Goal: Navigation & Orientation: Find specific page/section

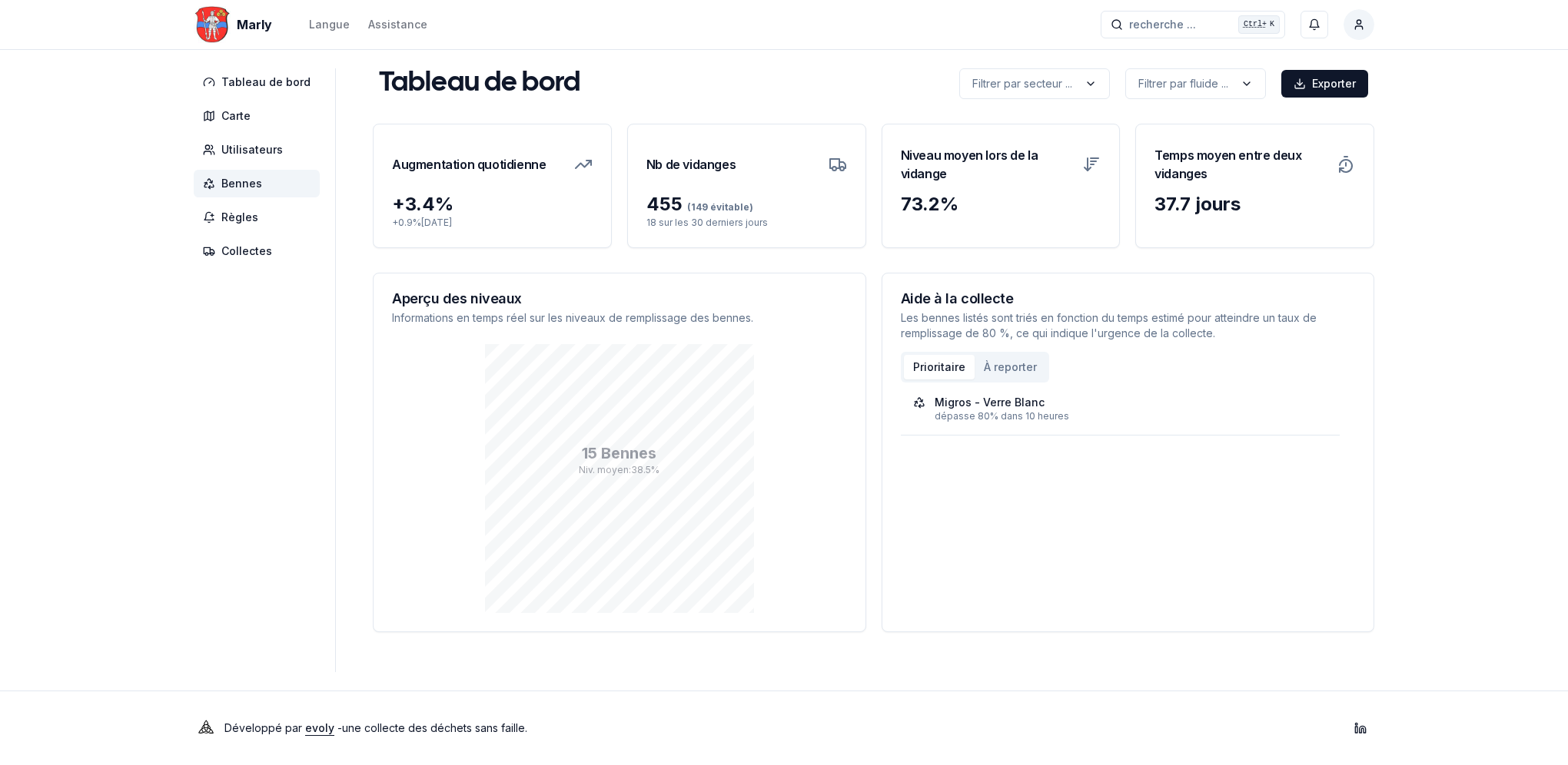
click at [229, 172] on span "Bennes" at bounding box center [257, 184] width 126 height 28
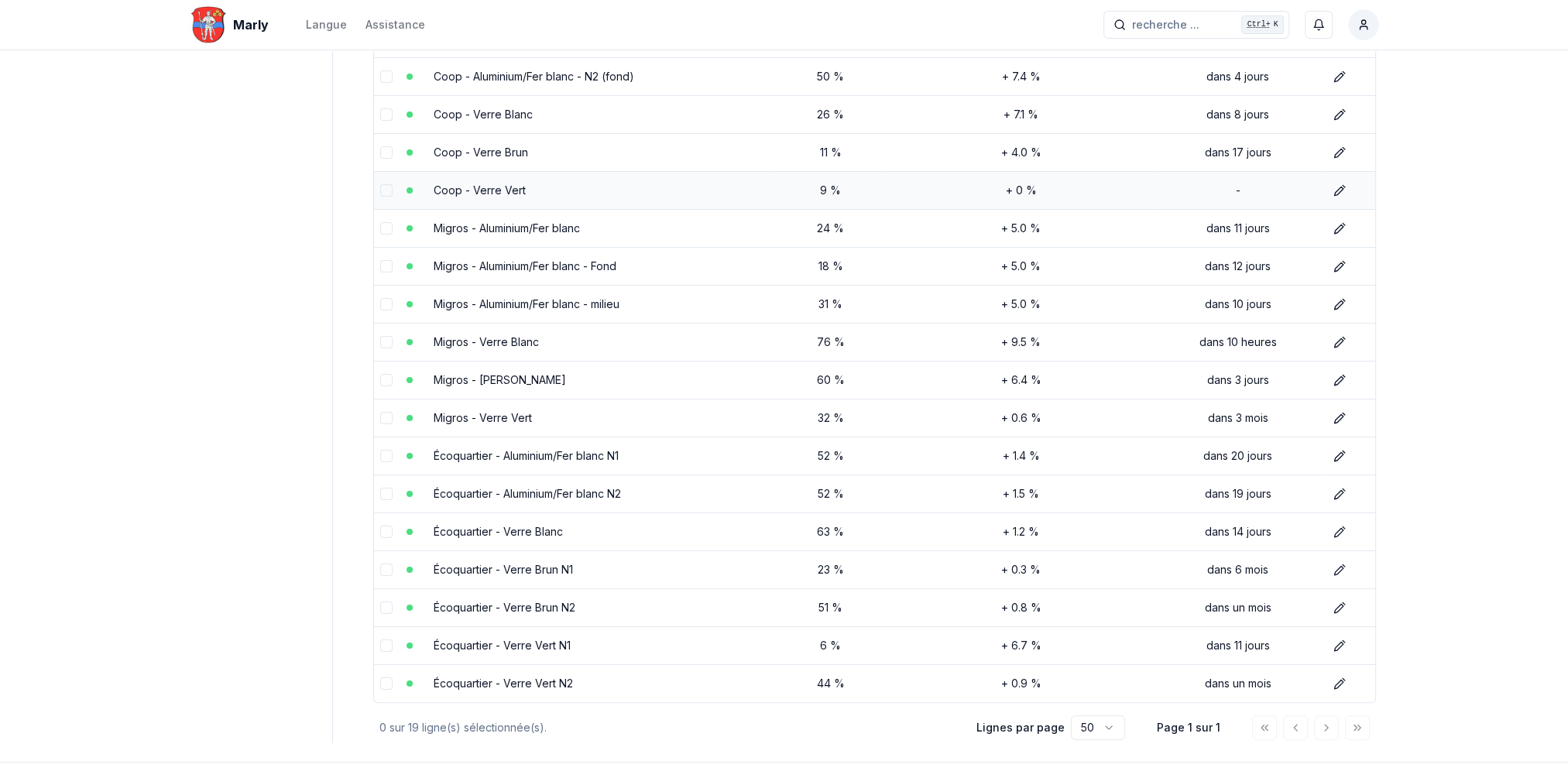
scroll to position [310, 0]
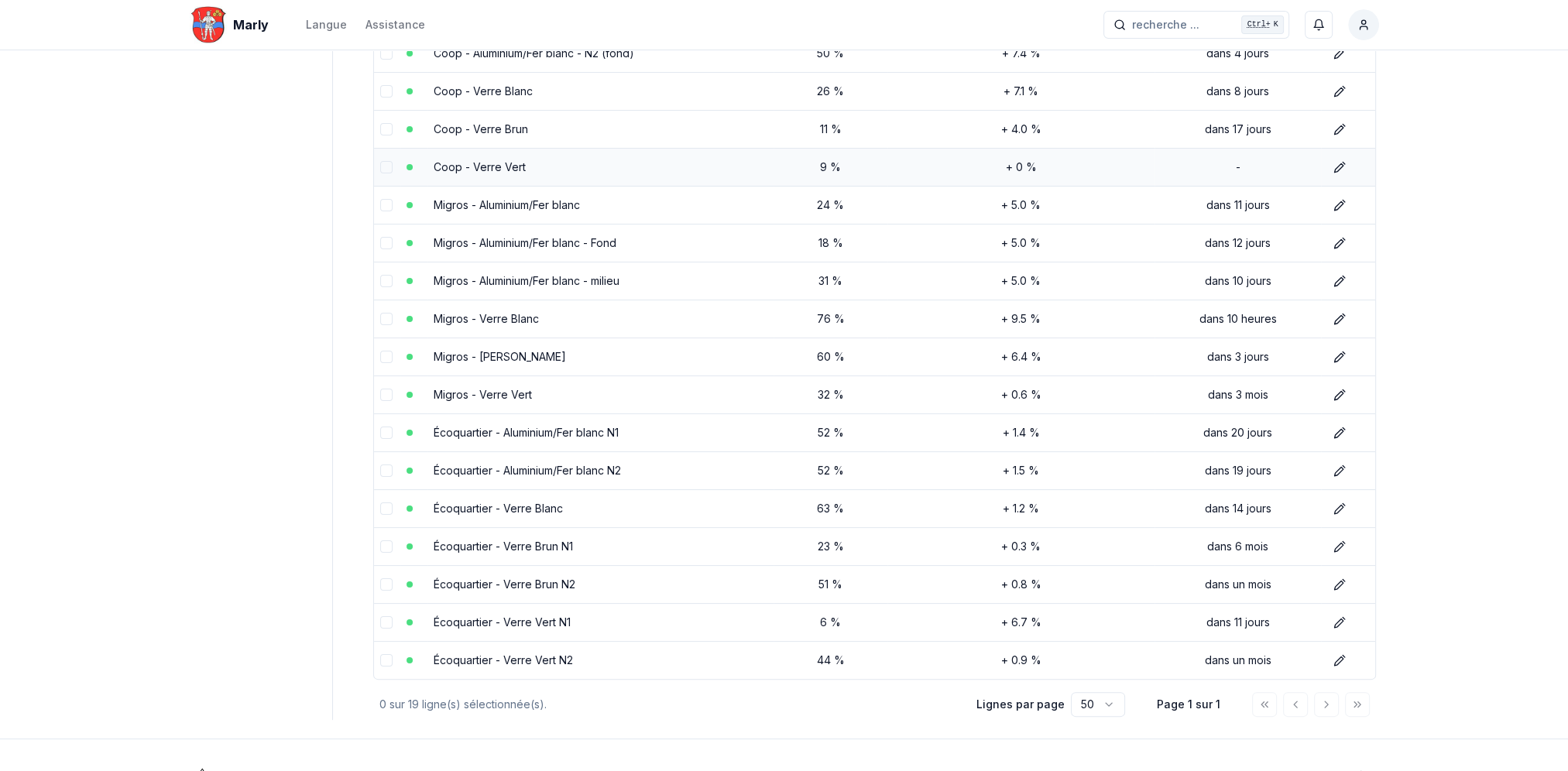
click at [873, 484] on td "52 %" at bounding box center [830, 471] width 114 height 38
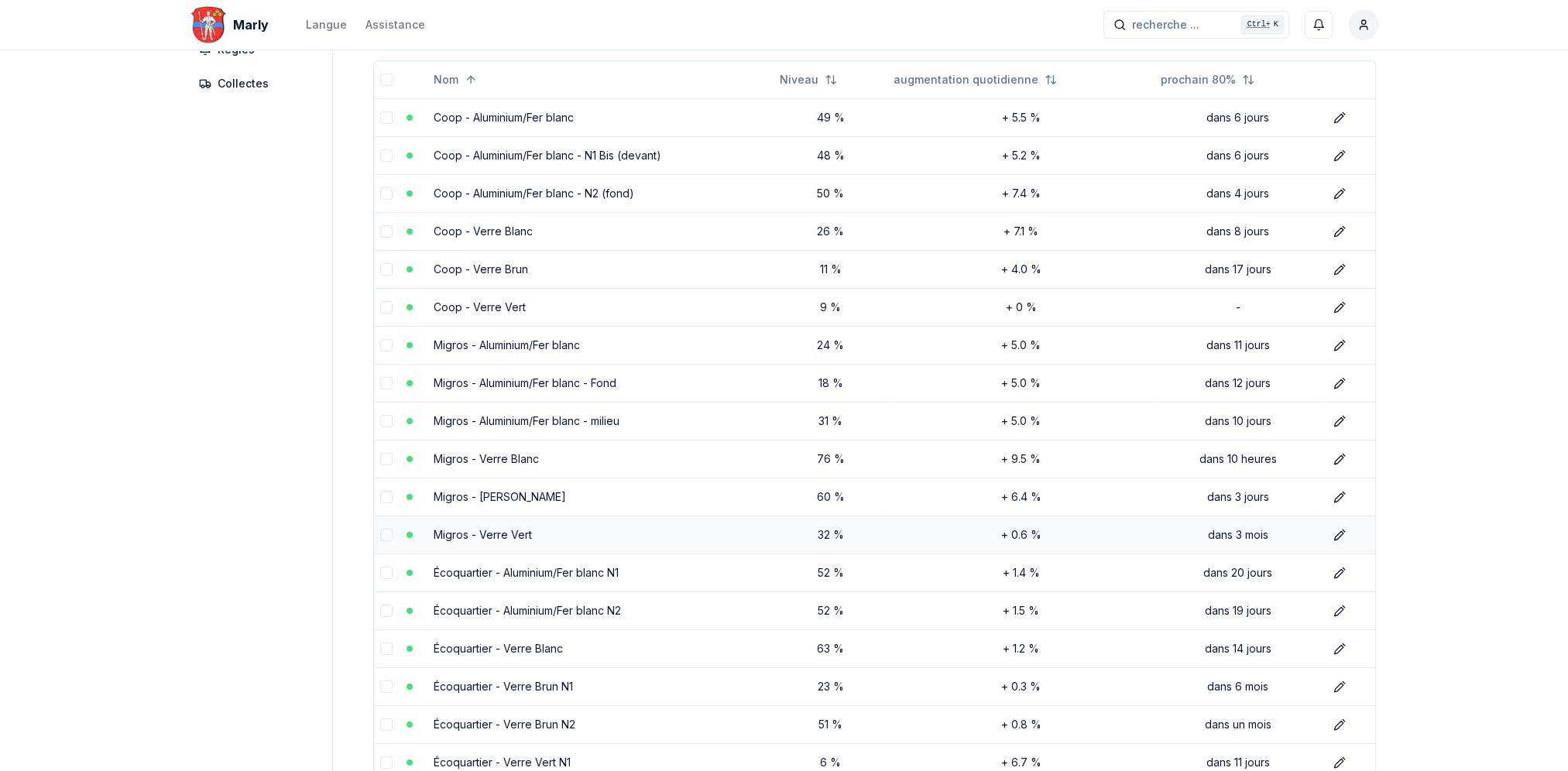
scroll to position [39, 0]
